Goal: Task Accomplishment & Management: Complete application form

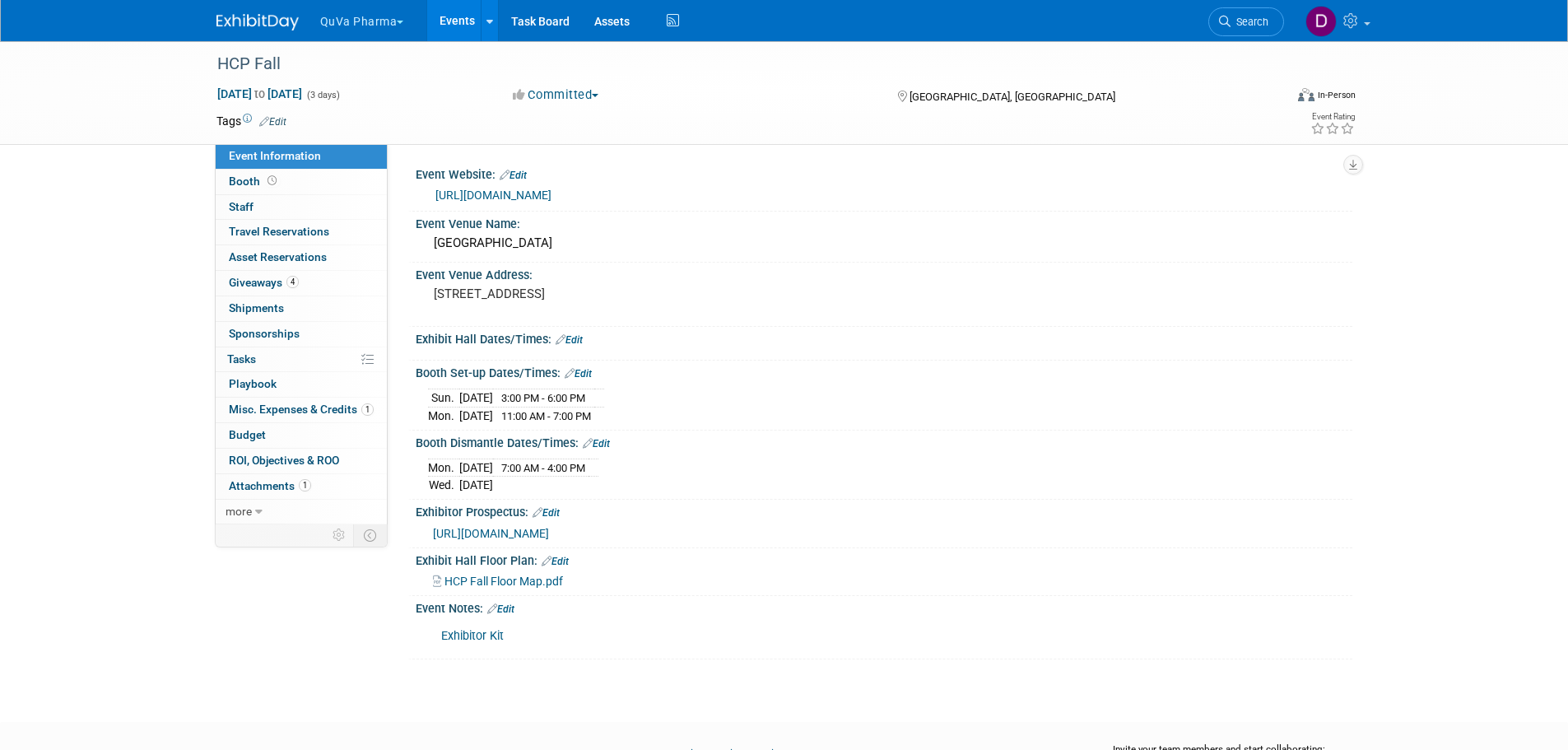
click at [395, 19] on button "QuVa Pharma" at bounding box center [371, 18] width 106 height 36
click at [363, 94] on link "QuVa Pharma" at bounding box center [378, 98] width 118 height 23
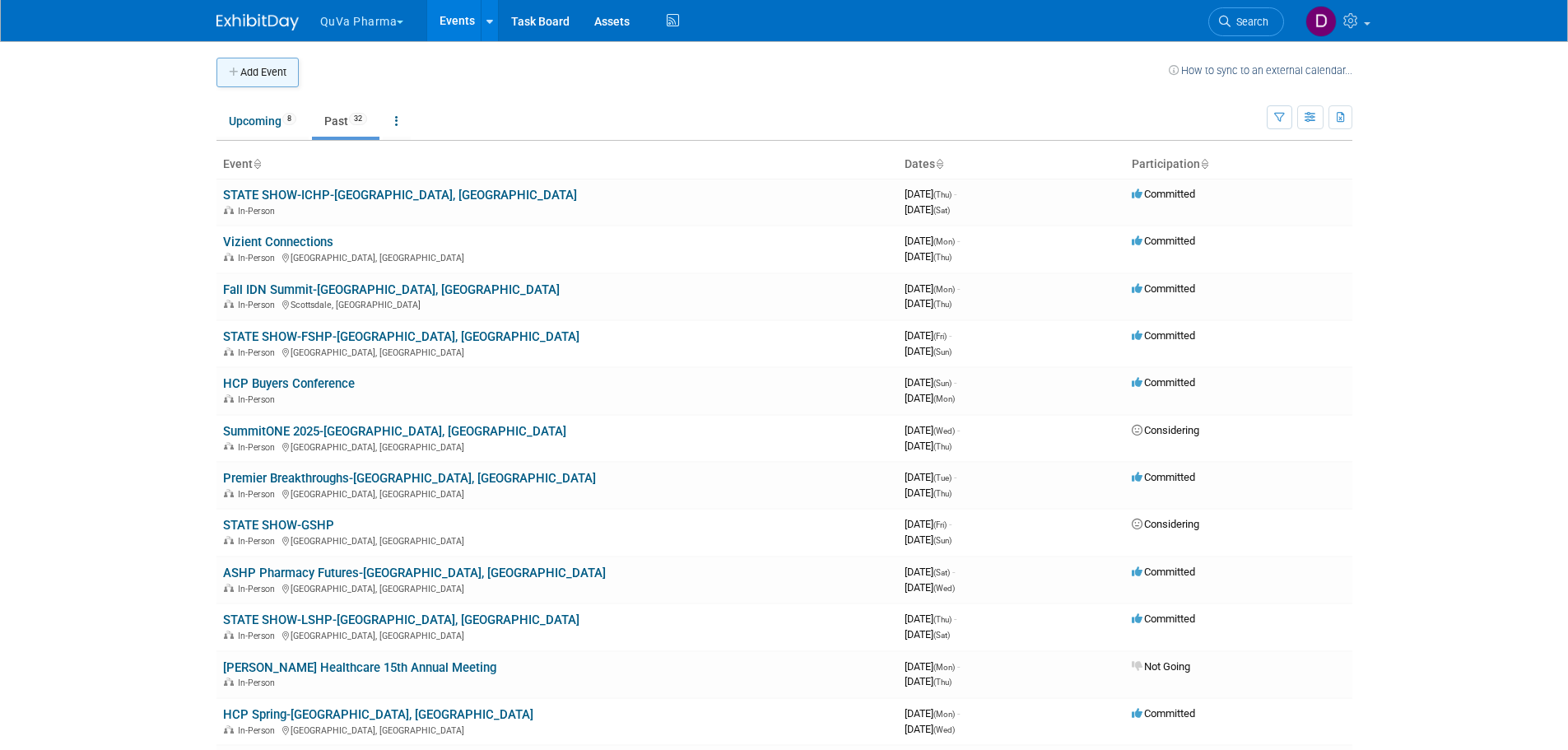
click at [256, 74] on button "Add Event" at bounding box center [257, 72] width 83 height 30
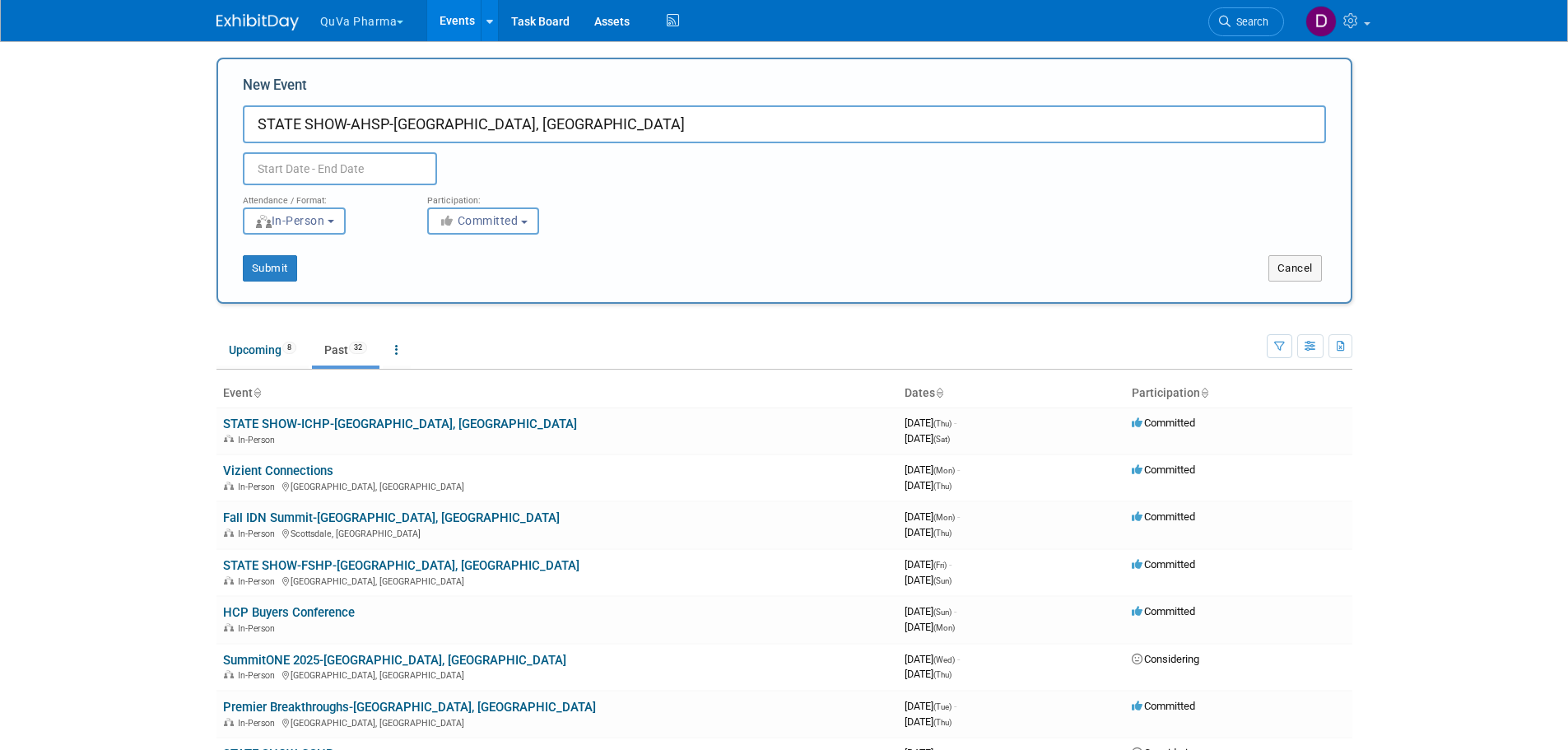
type input "STATE SHOW-AHSP-[GEOGRAPHIC_DATA], [GEOGRAPHIC_DATA]"
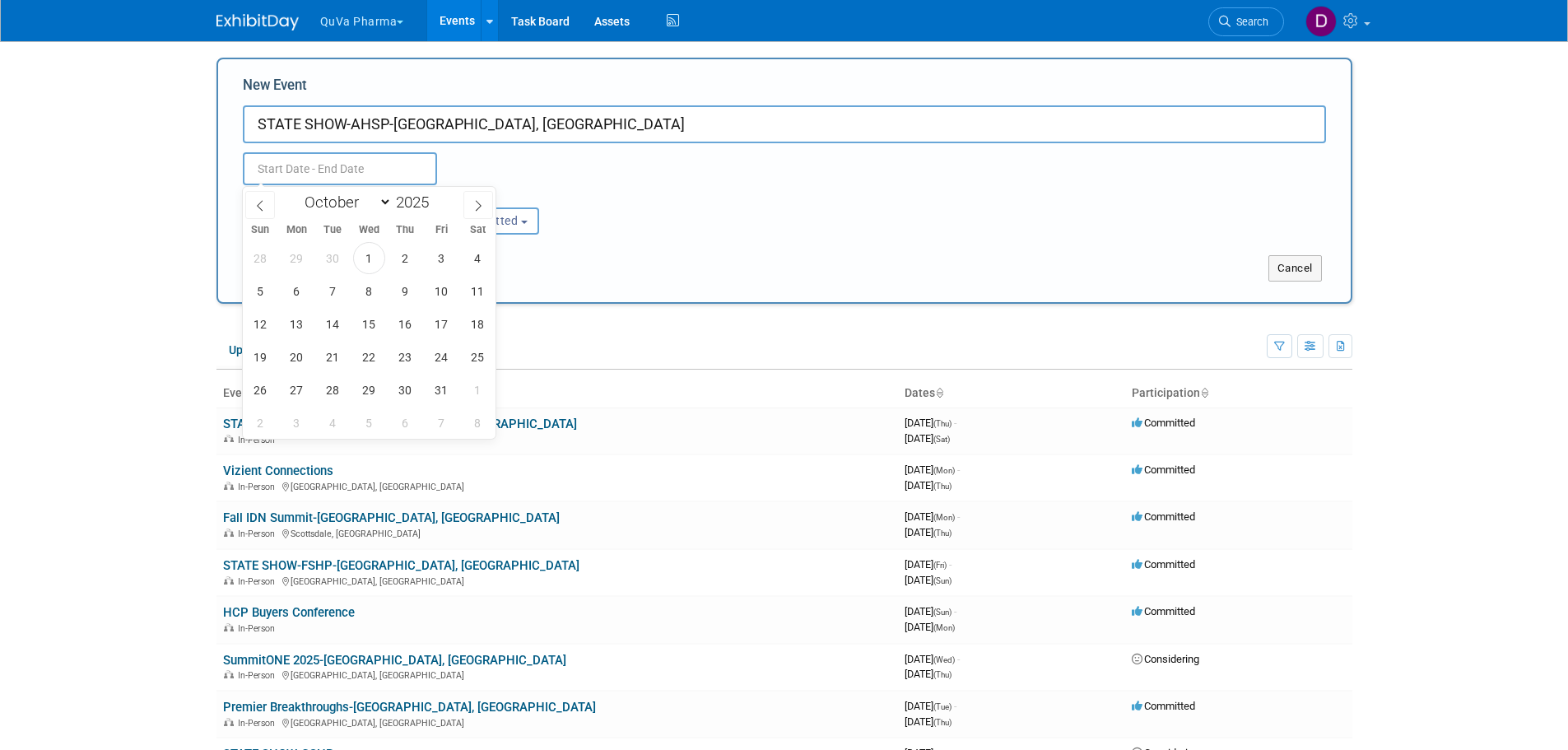
click at [350, 162] on input "text" at bounding box center [340, 168] width 194 height 32
click at [407, 324] on span "16" at bounding box center [405, 324] width 32 height 32
click at [439, 326] on span "17" at bounding box center [441, 324] width 32 height 32
type input "Oct 16, 2025 to Oct 17, 2025"
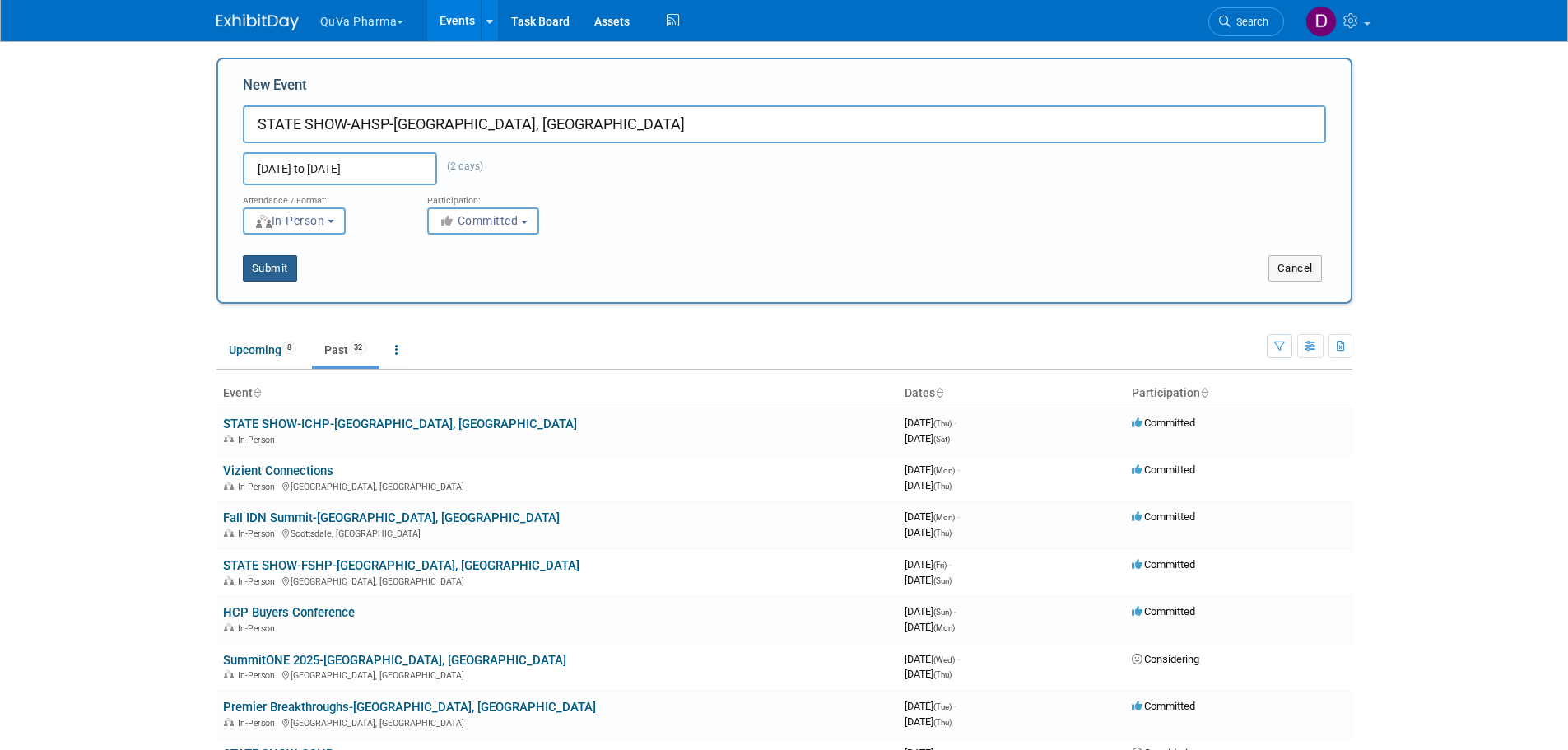
click at [253, 265] on button "Submit" at bounding box center [270, 268] width 55 height 26
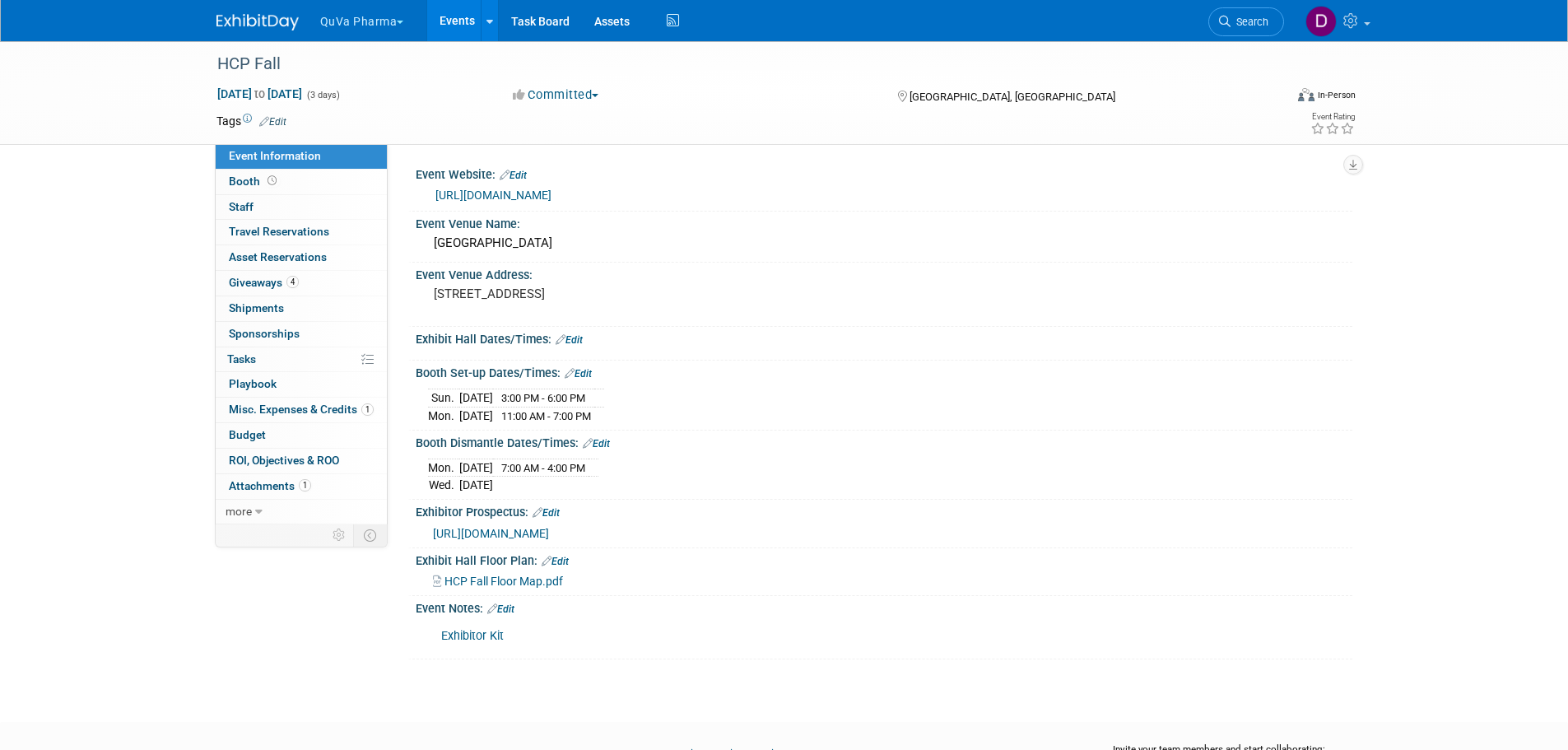
click at [360, 10] on button "QuVa Pharma" at bounding box center [371, 18] width 106 height 36
click at [365, 86] on link "QuVa Pharma" at bounding box center [378, 75] width 118 height 23
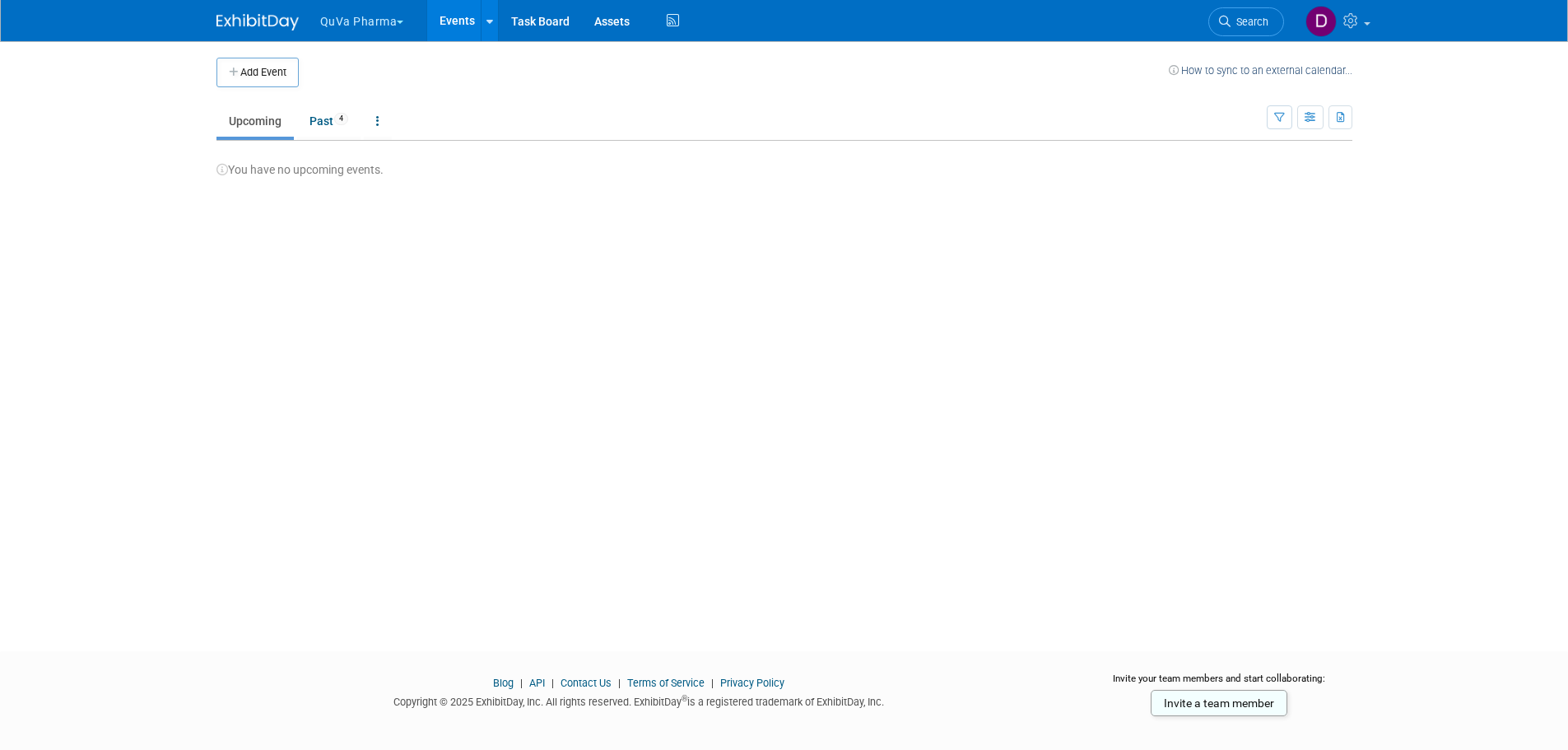
click at [377, 19] on button "QuVa Pharma" at bounding box center [371, 18] width 106 height 36
click at [366, 92] on link "QuVa Pharma" at bounding box center [378, 98] width 118 height 23
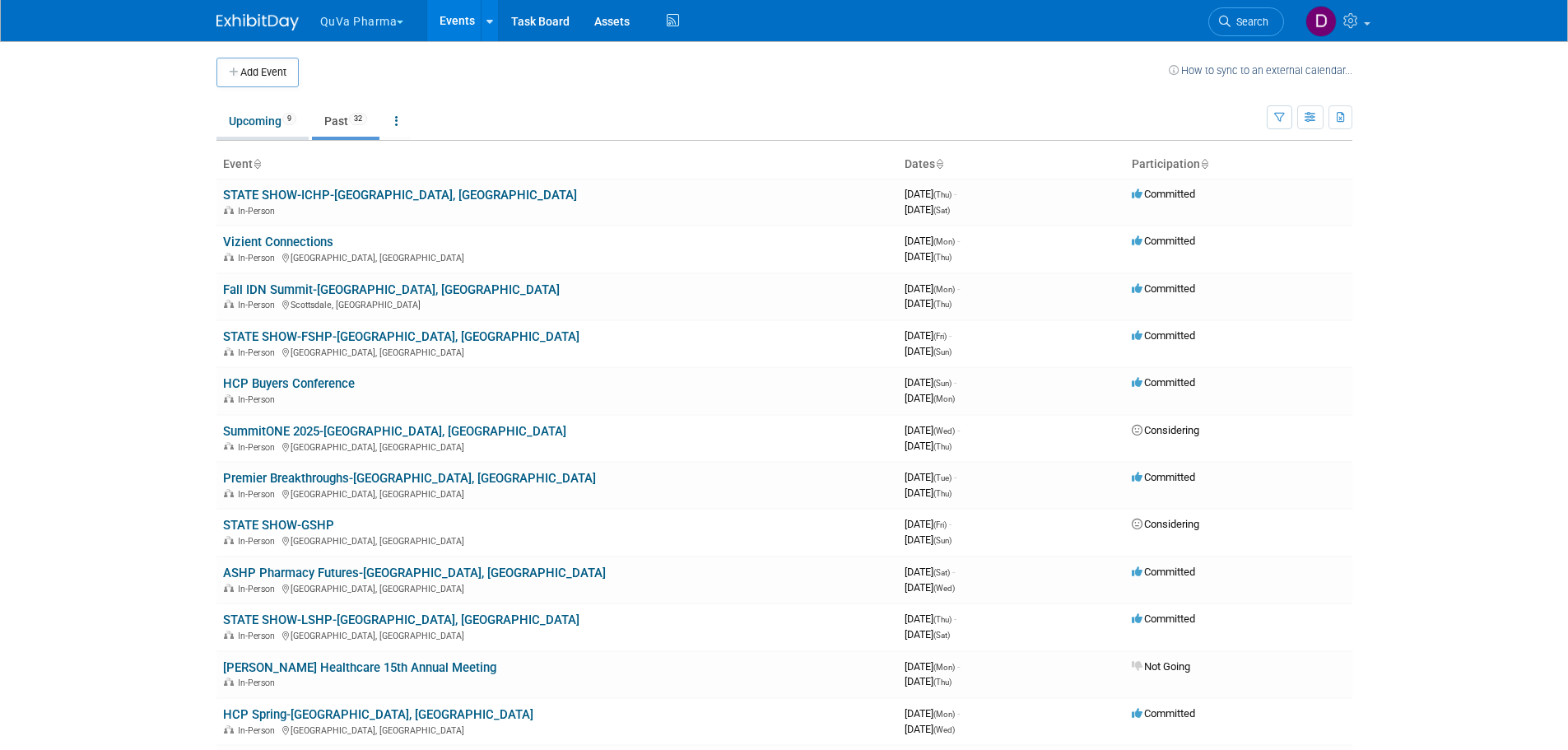
click at [252, 124] on link "Upcoming 9" at bounding box center [262, 121] width 92 height 32
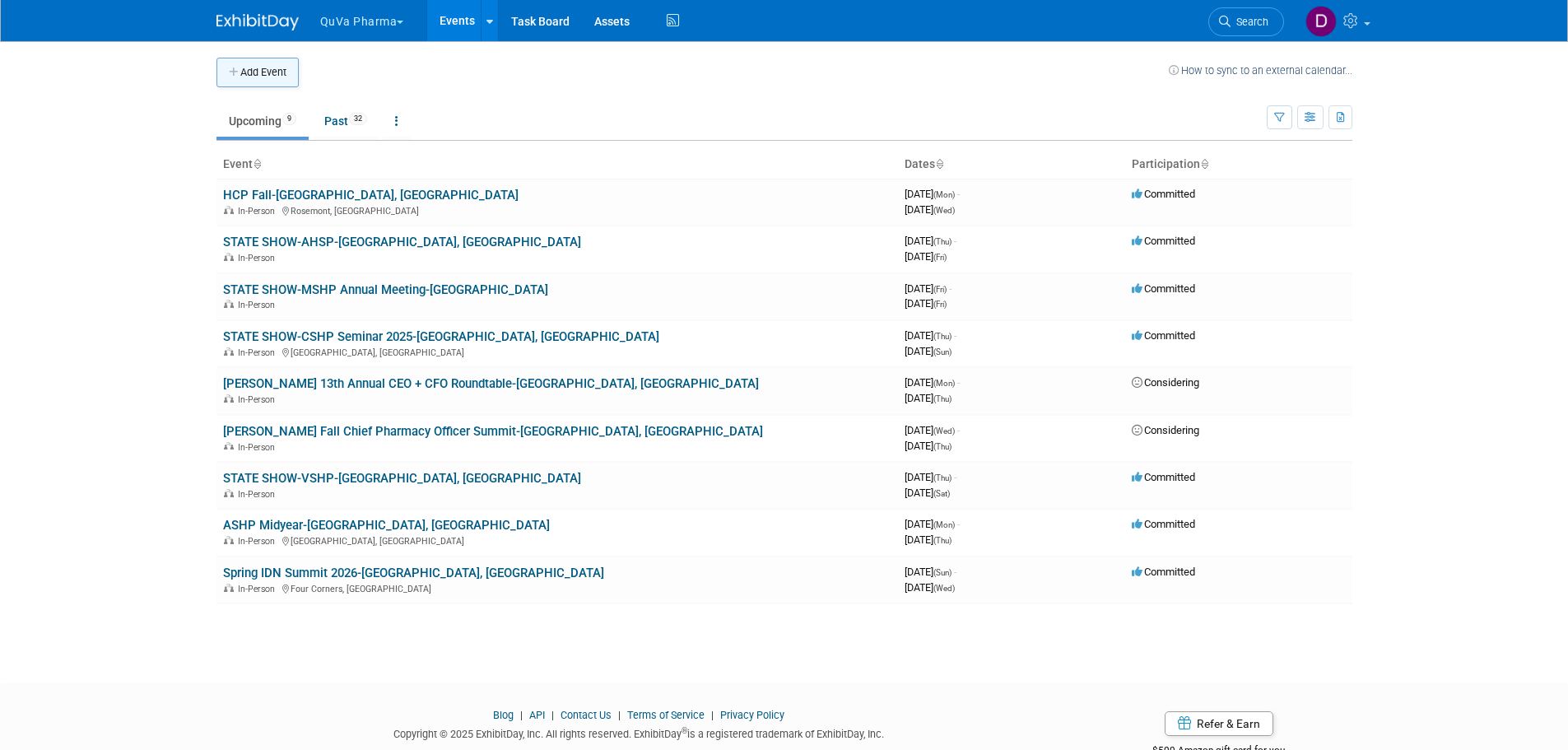
click at [248, 68] on button "Add Event" at bounding box center [257, 72] width 83 height 30
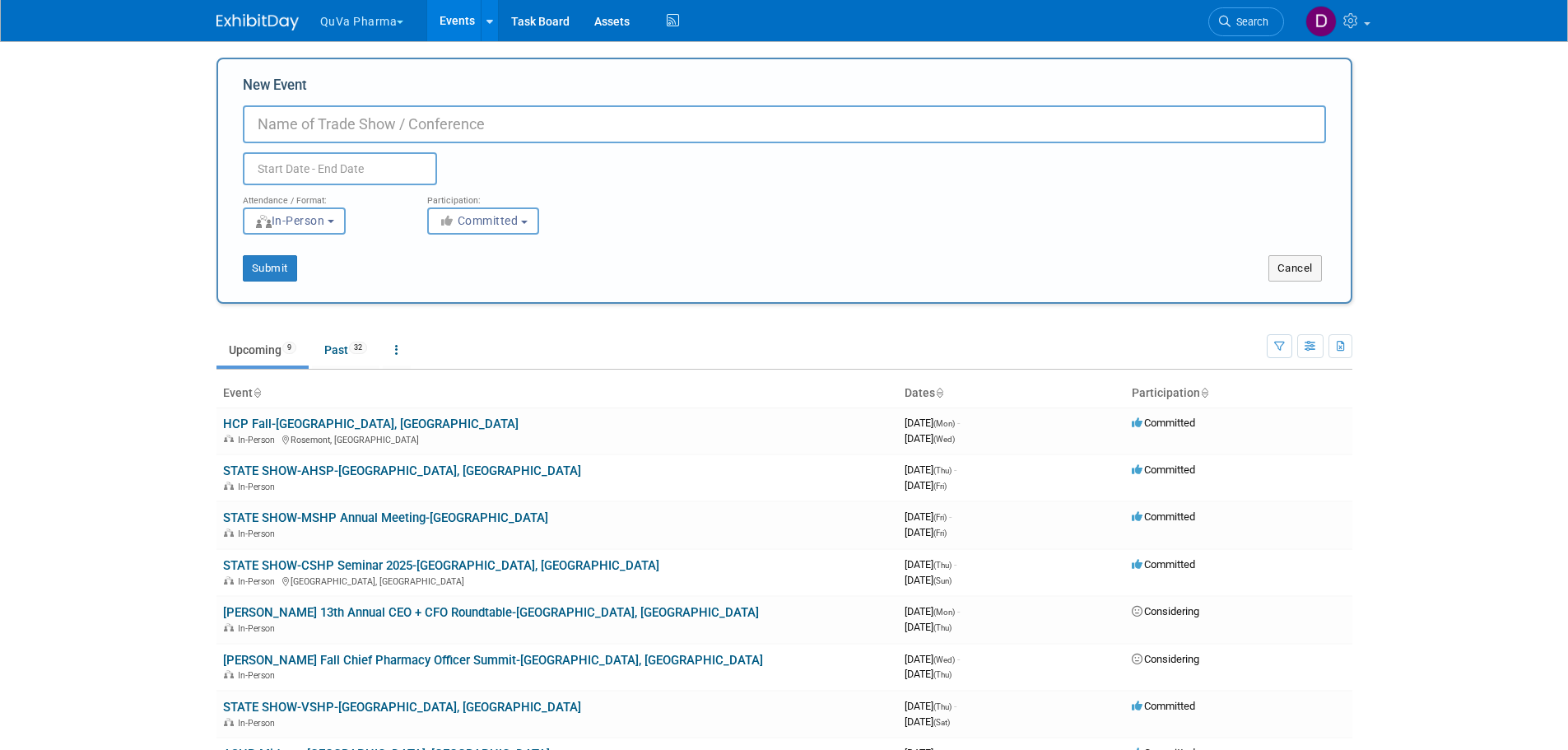
click at [434, 130] on input "New Event" at bounding box center [784, 123] width 1083 height 38
click at [705, 127] on input "New Event" at bounding box center [784, 123] width 1083 height 38
click at [410, 127] on input "Yankee Alliance" at bounding box center [784, 123] width 1083 height 38
type input "Yankee Alliance 37th Annual Conference-[GEOGRAPHIC_DATA], [GEOGRAPHIC_DATA]"
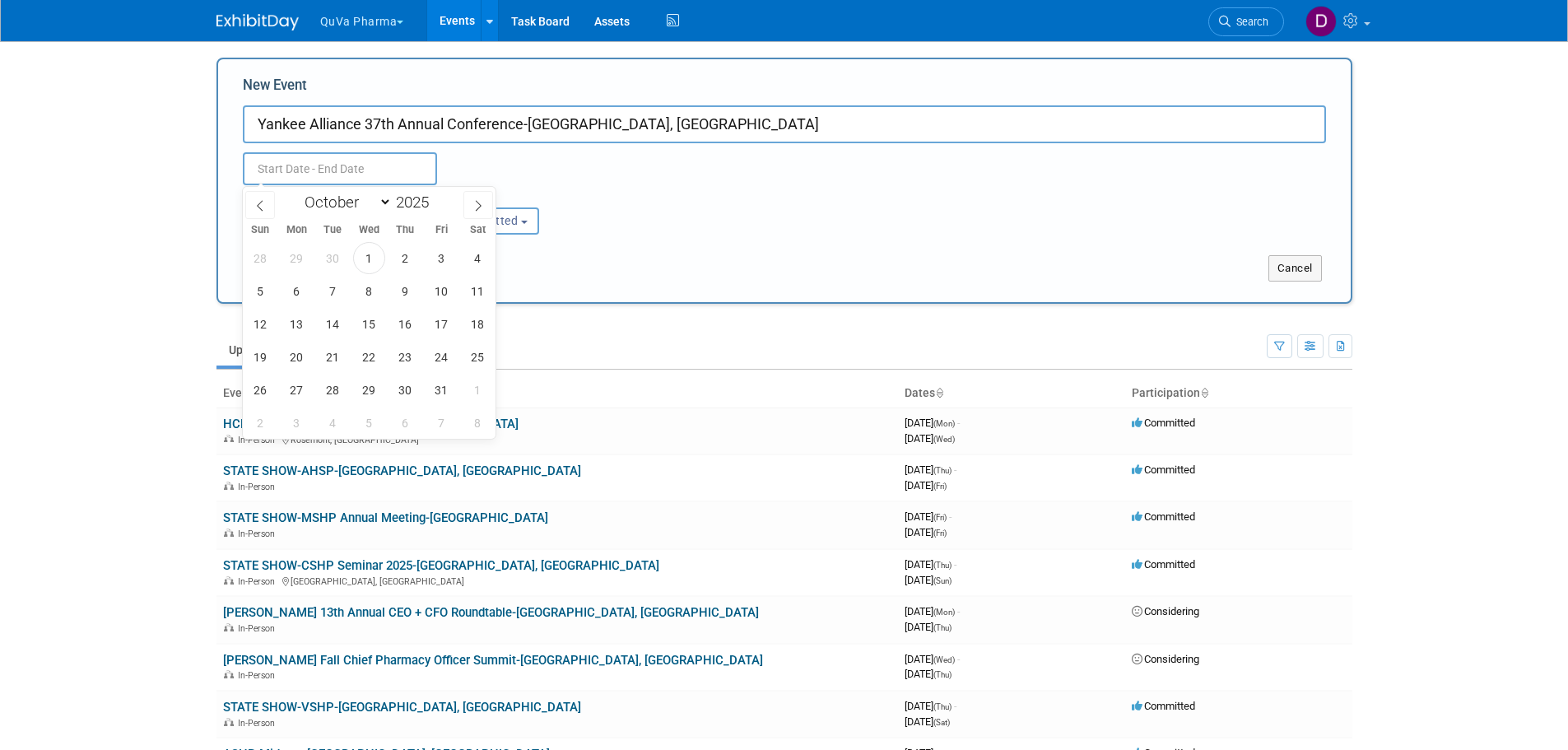
click at [284, 172] on input "text" at bounding box center [340, 168] width 194 height 32
click at [299, 387] on span "27" at bounding box center [296, 389] width 32 height 32
click at [379, 387] on span "29" at bounding box center [369, 389] width 32 height 32
type input "[DATE] to [DATE]"
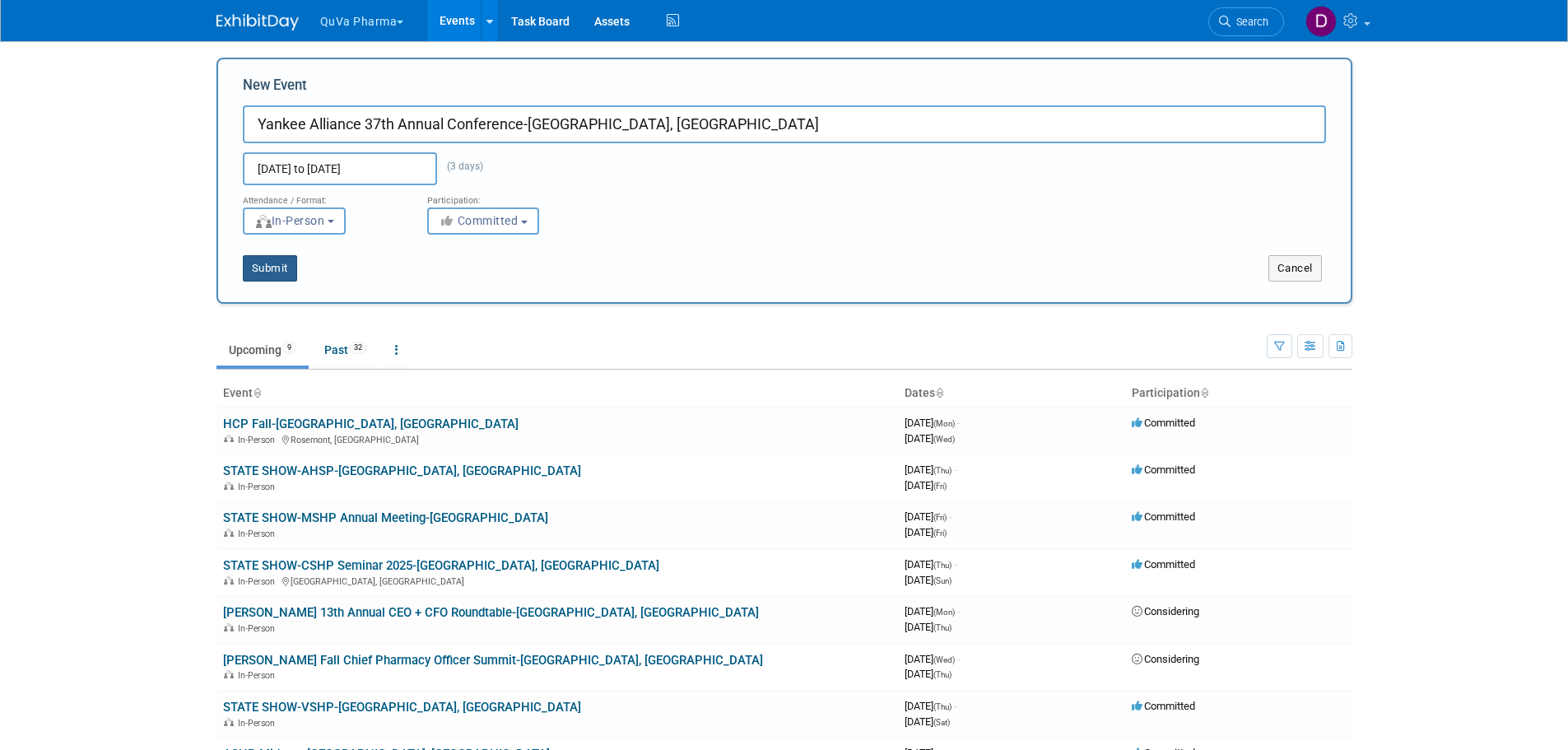
click at [263, 268] on button "Submit" at bounding box center [270, 268] width 55 height 26
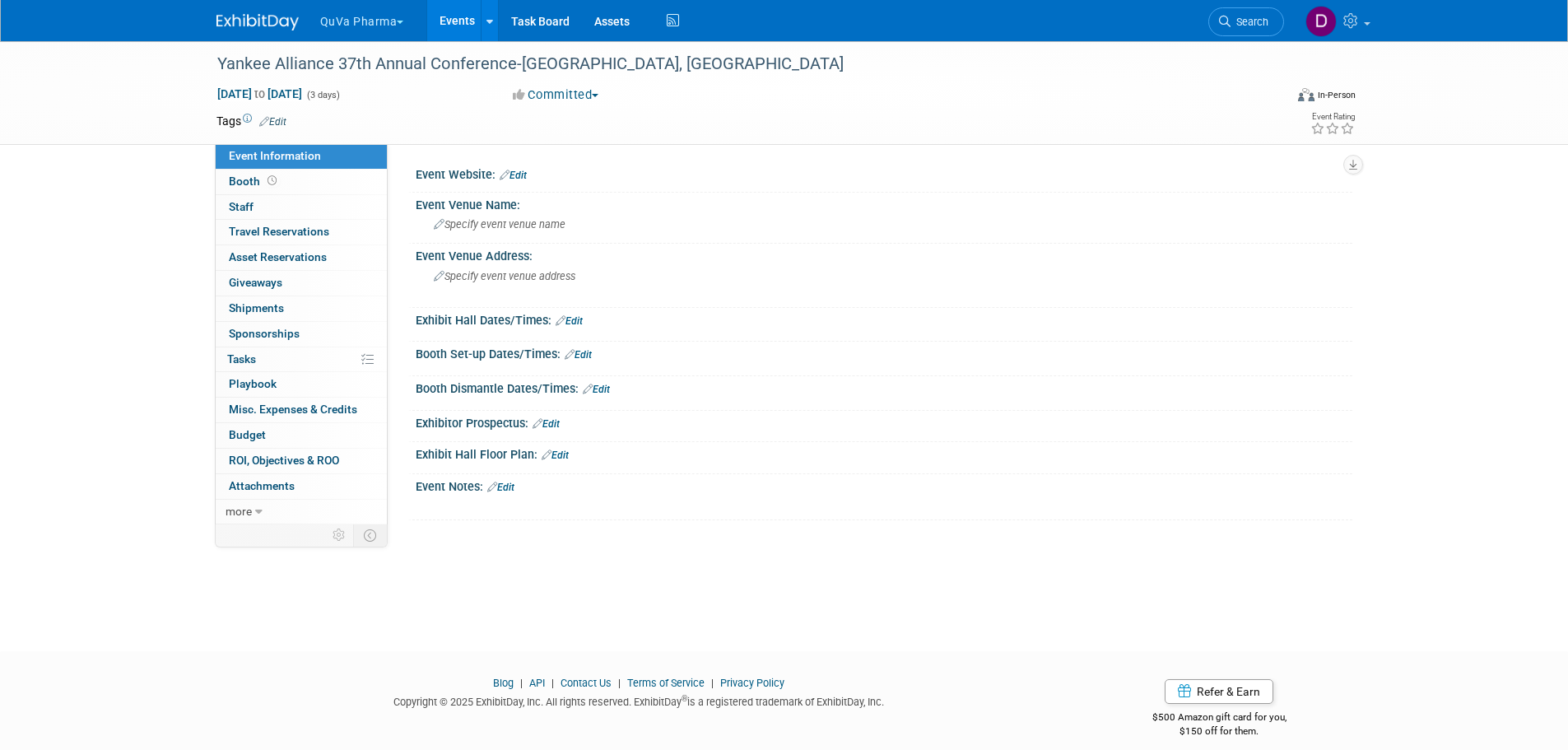
click at [369, 16] on button "QuVa Pharma" at bounding box center [371, 18] width 106 height 36
click at [350, 98] on link "QuVa Pharma" at bounding box center [378, 98] width 118 height 23
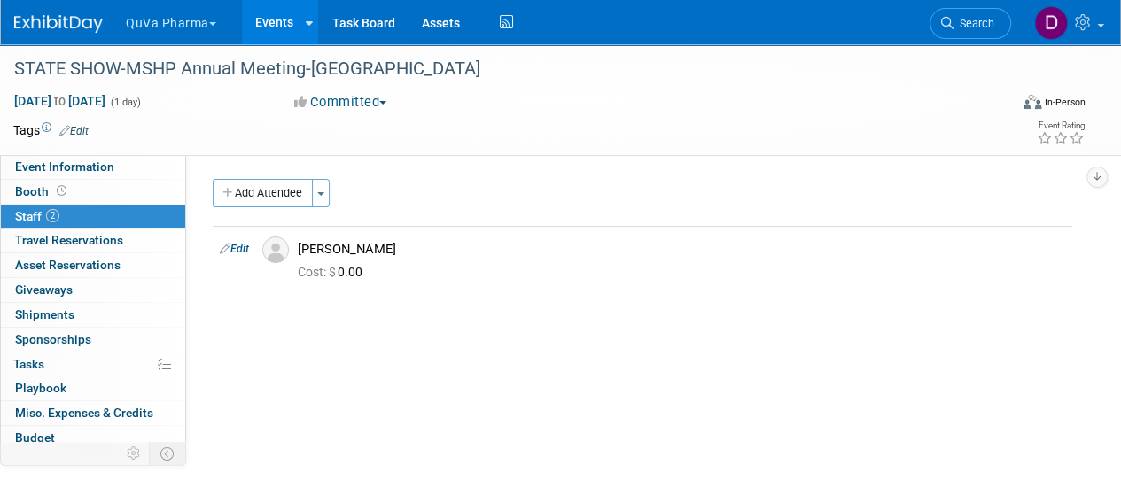
click at [174, 17] on button "QuVa Pharma" at bounding box center [181, 19] width 114 height 39
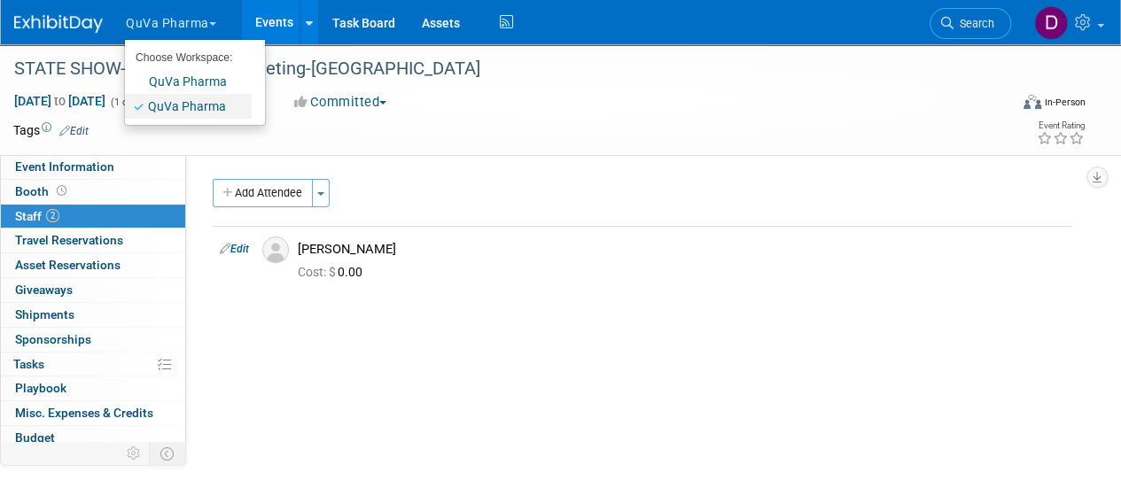
click at [176, 100] on link "QuVa Pharma" at bounding box center [188, 106] width 127 height 25
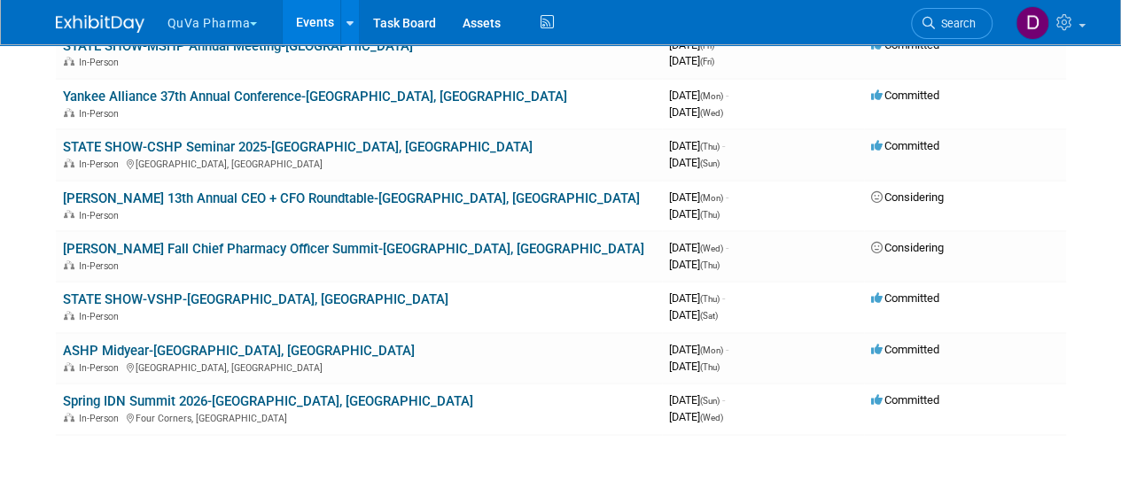
scroll to position [177, 0]
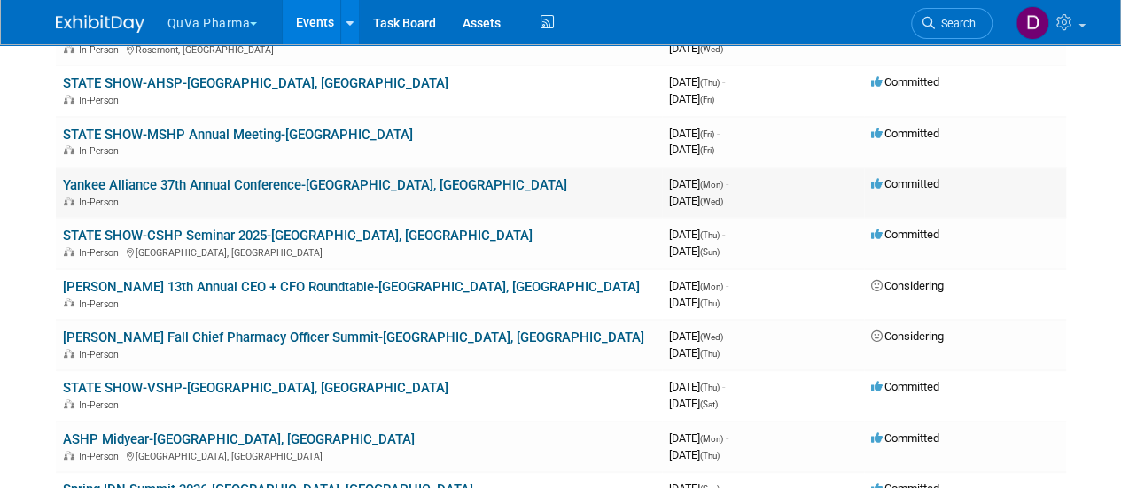
click at [223, 179] on link "Yankee Alliance 37th Annual Conference-[GEOGRAPHIC_DATA], [GEOGRAPHIC_DATA]" at bounding box center [315, 185] width 504 height 16
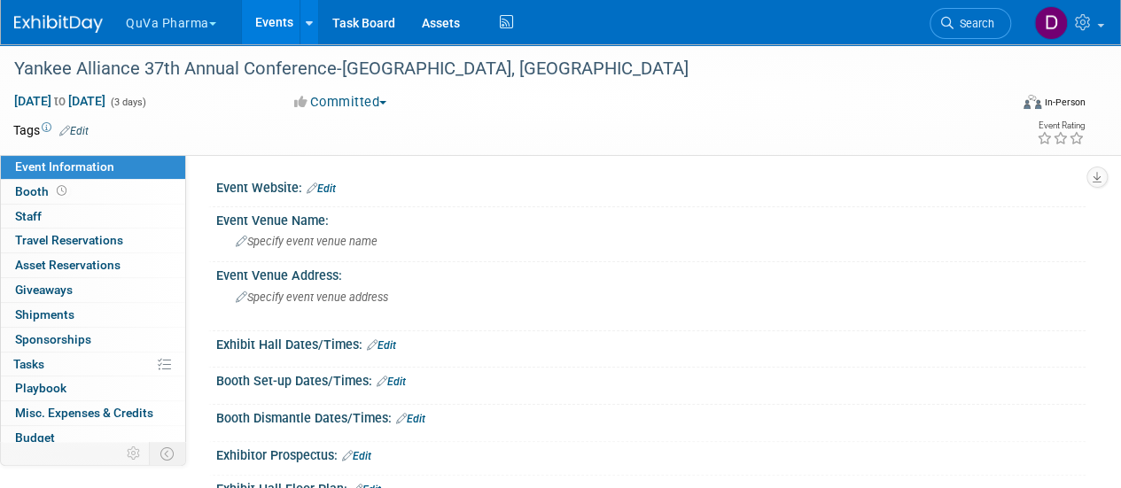
click at [326, 189] on link "Edit" at bounding box center [321, 189] width 29 height 12
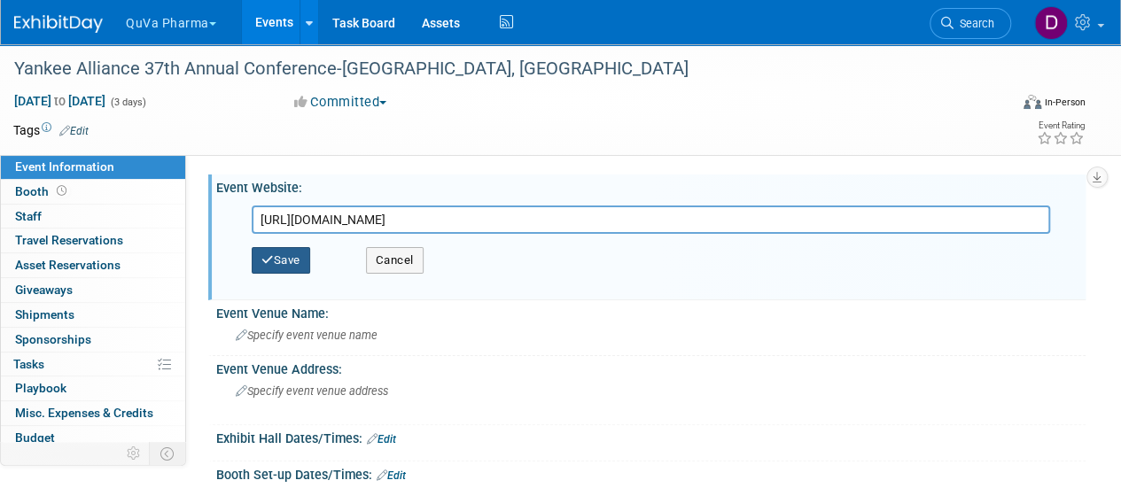
type input "https://www.yankeealliance.com/news/37th-annual-conference"
click at [292, 263] on button "Save" at bounding box center [281, 260] width 59 height 27
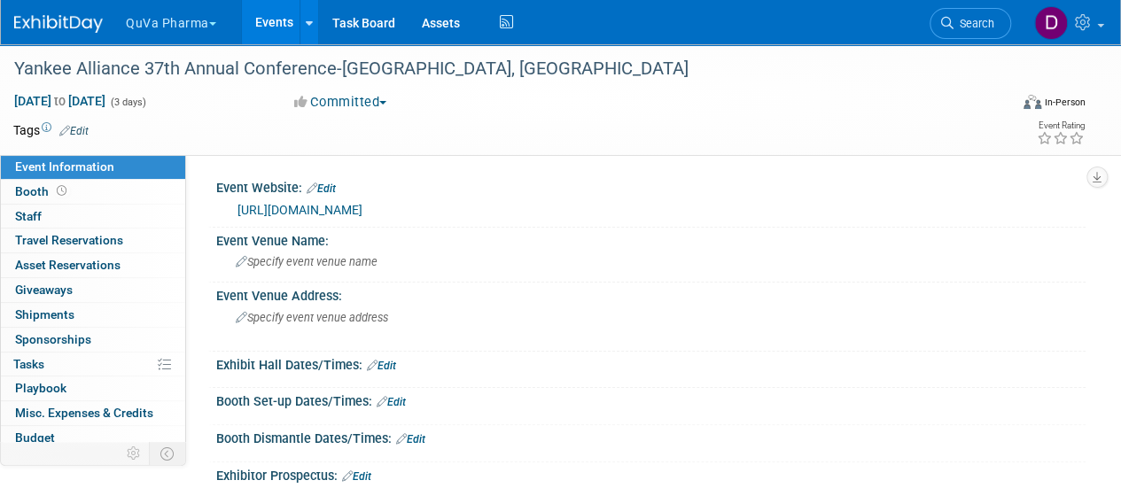
click at [143, 35] on button "QuVa Pharma" at bounding box center [181, 19] width 114 height 39
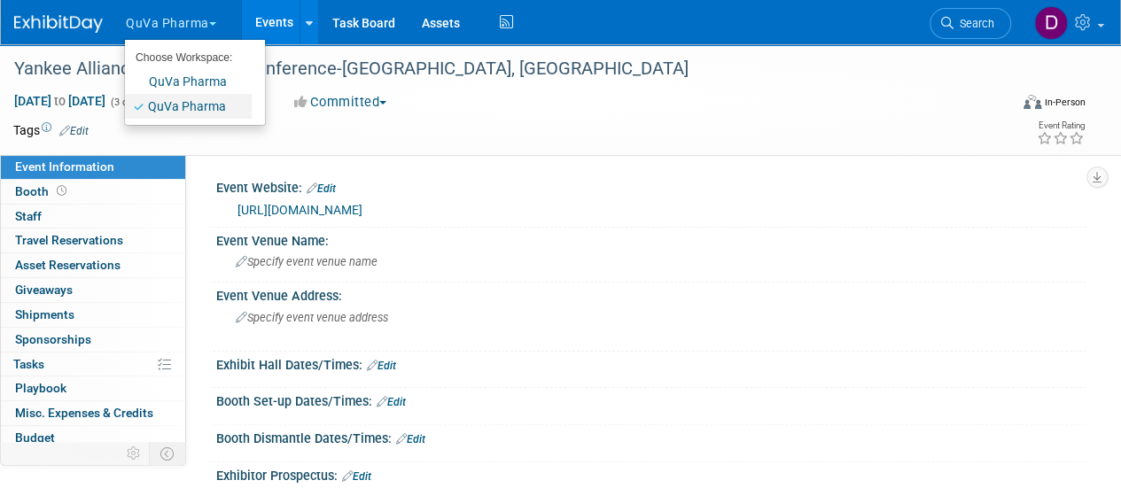
click at [174, 98] on link "QuVa Pharma" at bounding box center [188, 106] width 127 height 25
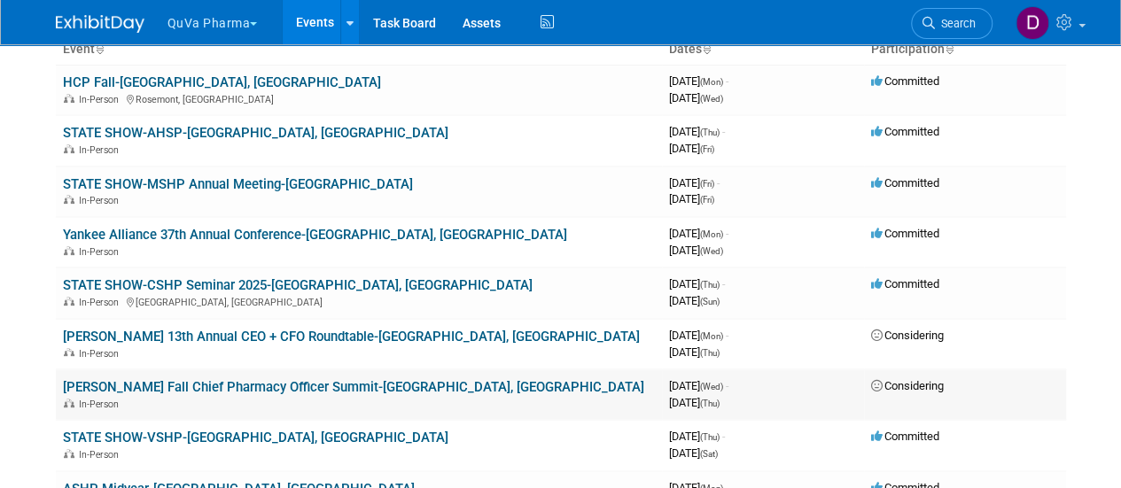
scroll to position [89, 0]
